Goal: Navigation & Orientation: Understand site structure

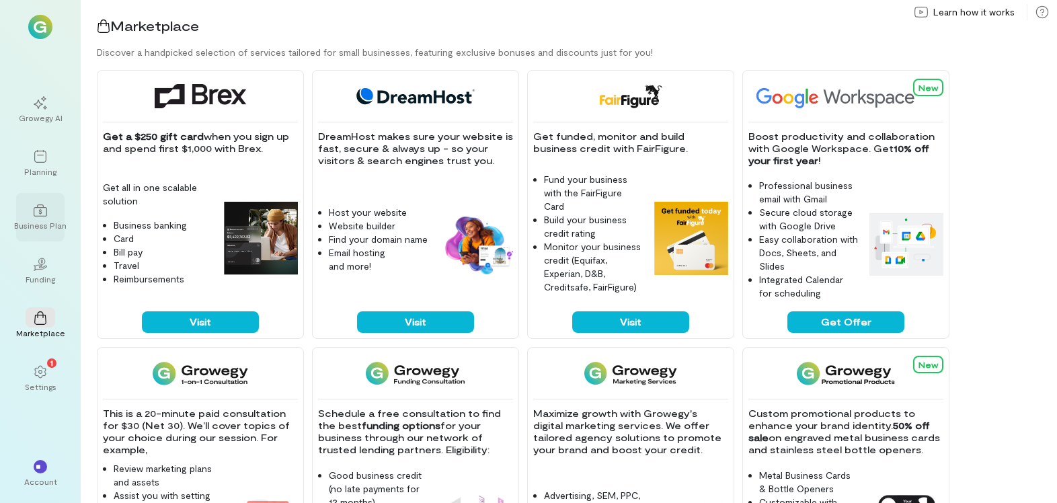
click at [38, 214] on icon at bounding box center [40, 210] width 13 height 13
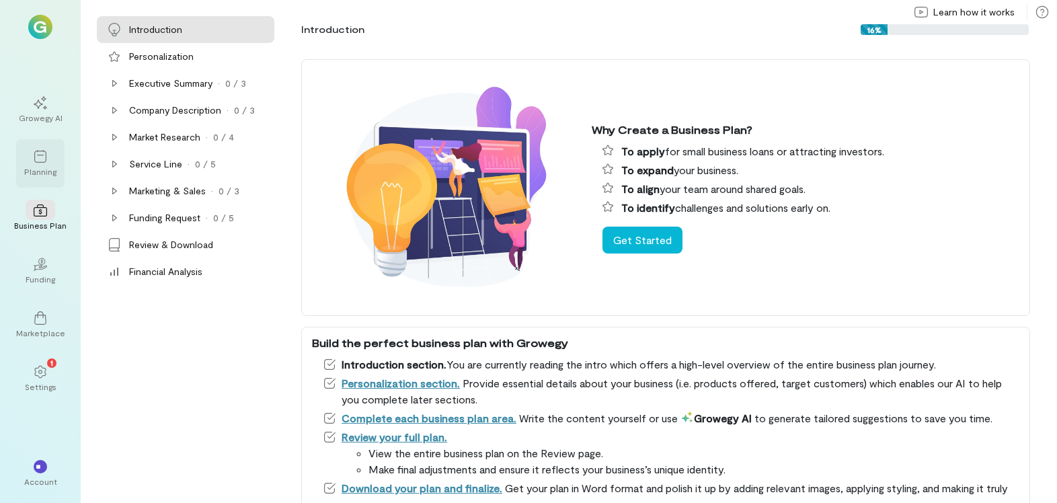
click at [43, 172] on div "Planning" at bounding box center [40, 171] width 32 height 11
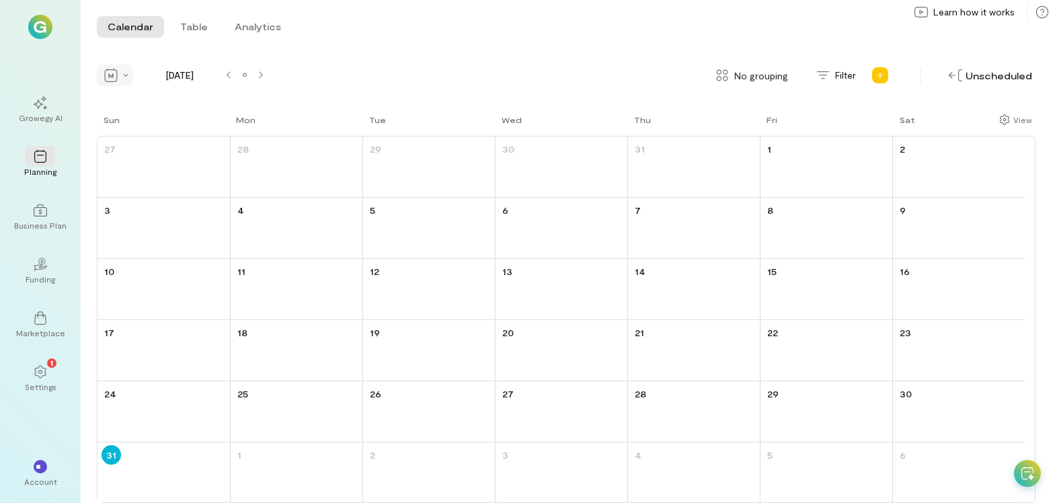
click at [120, 78] on div at bounding box center [115, 76] width 36 height 22
